Goal: Information Seeking & Learning: Understand process/instructions

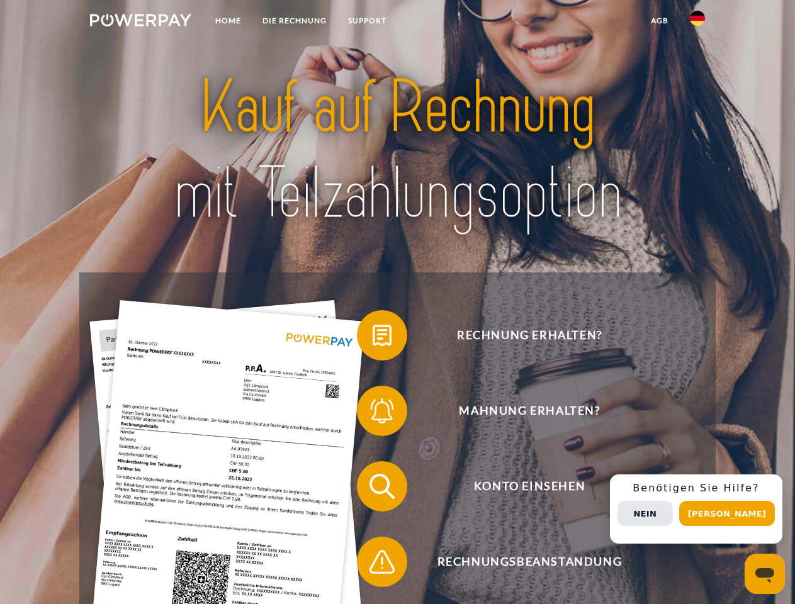
click at [140, 22] on img at bounding box center [140, 20] width 101 height 13
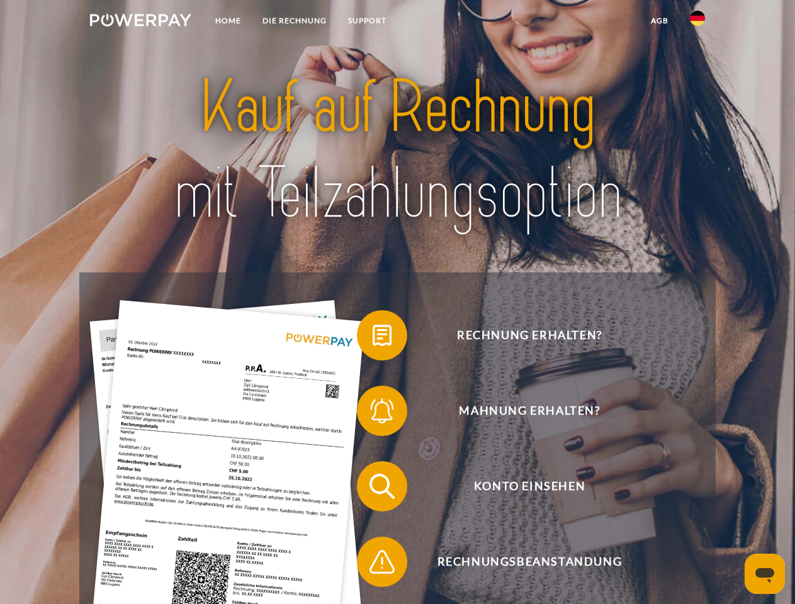
click at [697, 22] on img at bounding box center [697, 18] width 15 height 15
click at [659, 21] on link "agb" at bounding box center [659, 20] width 39 height 23
click at [373, 338] on span at bounding box center [363, 335] width 63 height 63
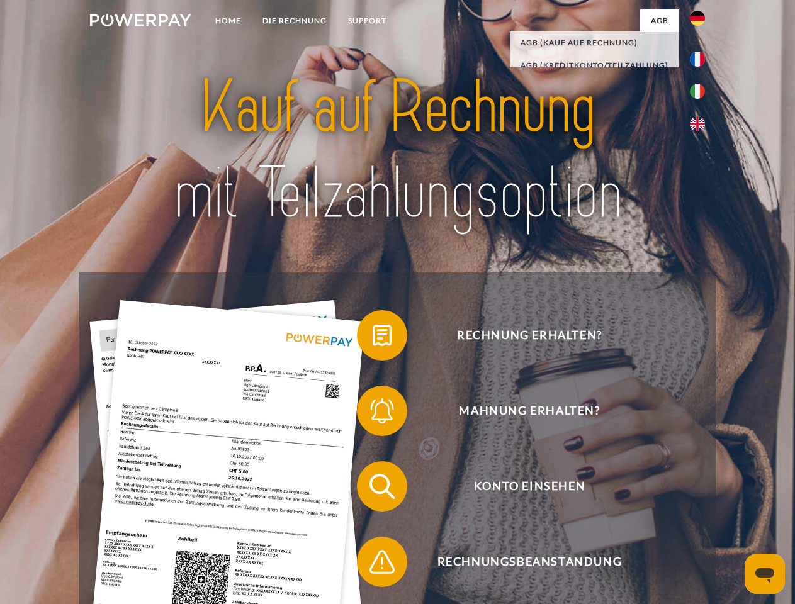
click at [373, 414] on span at bounding box center [363, 411] width 63 height 63
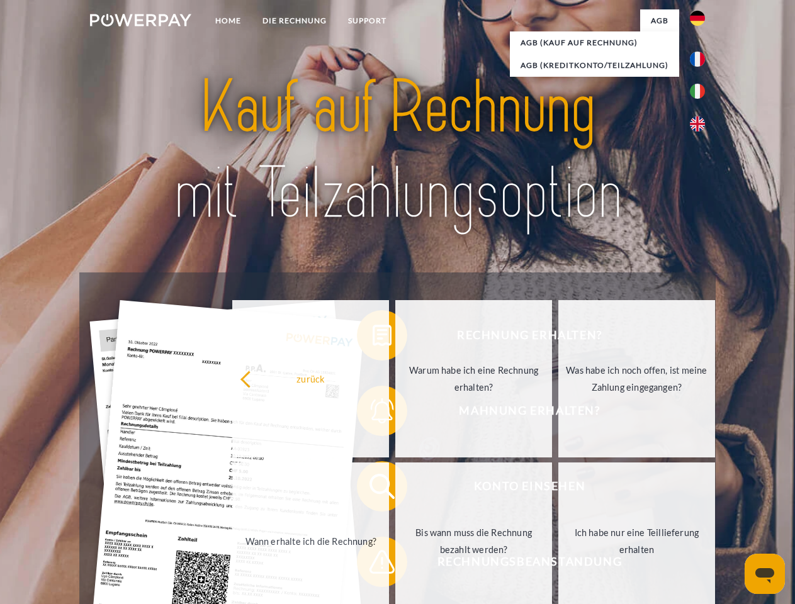
click at [395, 489] on link "Bis wann muss die Rechnung bezahlt werden?" at bounding box center [473, 541] width 157 height 157
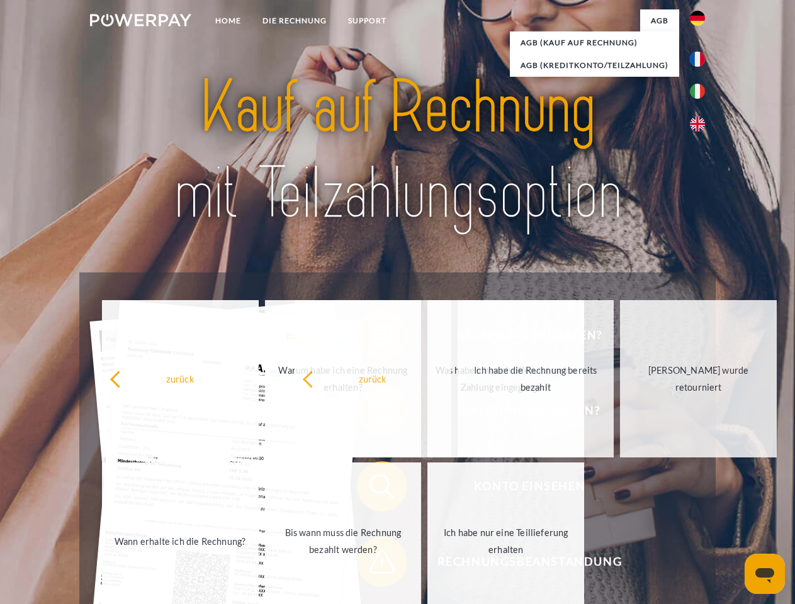
click at [373, 565] on span at bounding box center [363, 562] width 63 height 63
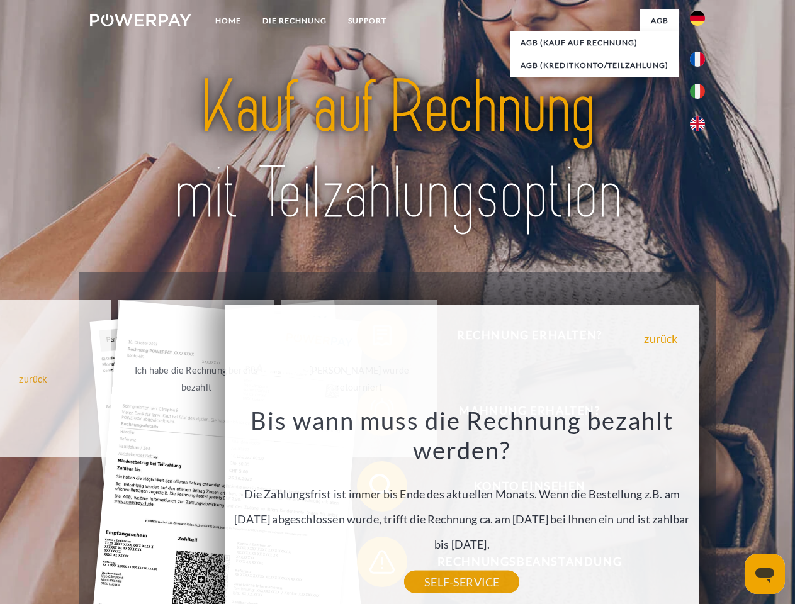
click at [701, 509] on div "Rechnung erhalten? Mahnung erhalten? Konto einsehen" at bounding box center [397, 525] width 636 height 504
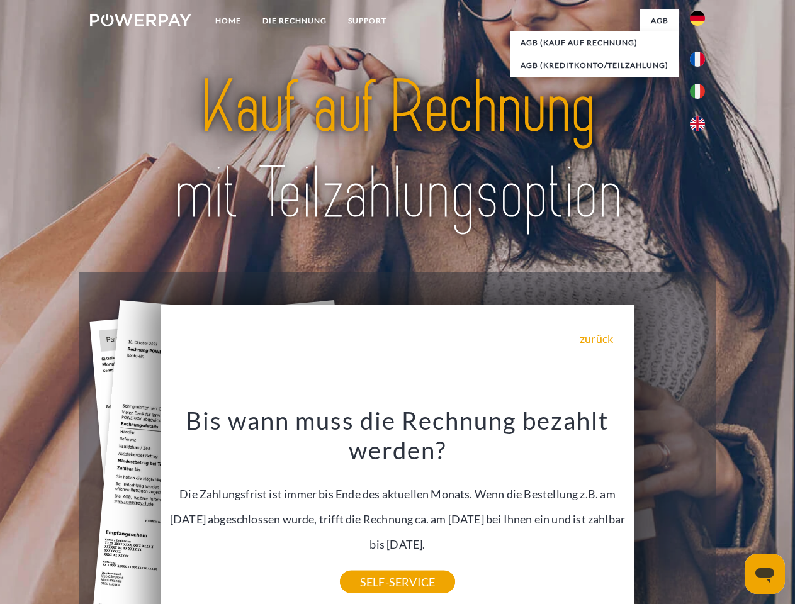
click at [670, 512] on span "Konto einsehen" at bounding box center [529, 486] width 308 height 50
click at [731, 514] on header "Home DIE RECHNUNG SUPPORT" at bounding box center [397, 434] width 795 height 869
